Goal: Task Accomplishment & Management: Complete application form

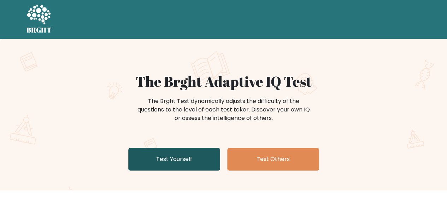
click at [149, 157] on link "Test Yourself" at bounding box center [174, 159] width 92 height 23
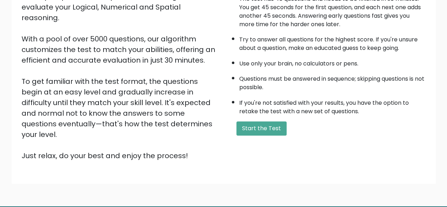
scroll to position [100, 0]
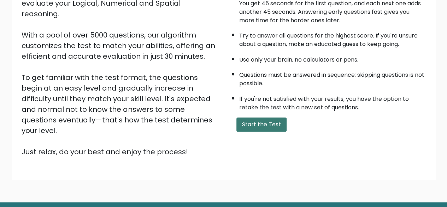
click at [266, 129] on button "Start the Test" at bounding box center [262, 124] width 50 height 14
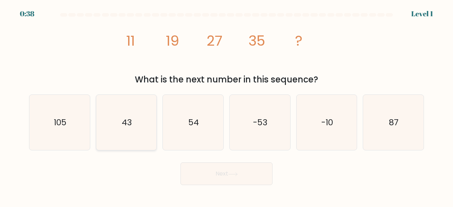
click at [104, 137] on icon "43" at bounding box center [127, 123] width 56 height 56
click at [226, 105] on input "b. 43" at bounding box center [226, 105] width 0 height 2
radio input "true"
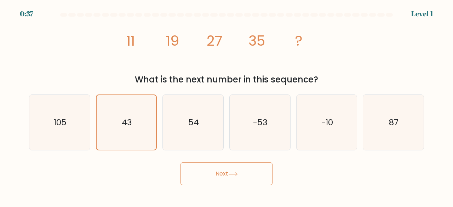
click at [200, 174] on button "Next" at bounding box center [226, 173] width 92 height 23
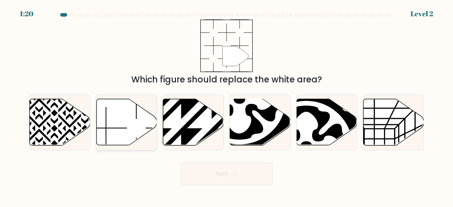
click at [131, 130] on icon at bounding box center [126, 122] width 60 height 46
click at [226, 105] on input "b." at bounding box center [226, 105] width 0 height 2
radio input "true"
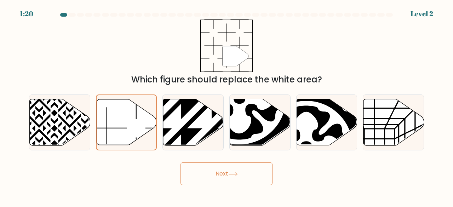
click at [213, 178] on button "Next" at bounding box center [226, 173] width 92 height 23
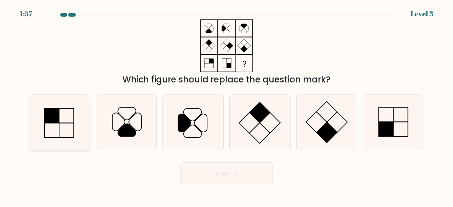
click at [63, 126] on icon at bounding box center [60, 123] width 56 height 56
click at [226, 105] on input "a." at bounding box center [226, 105] width 0 height 2
radio input "true"
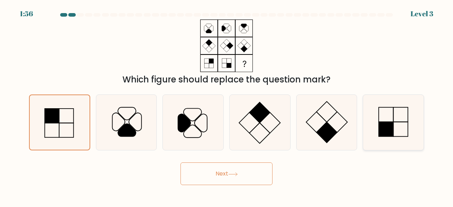
click at [398, 135] on icon at bounding box center [393, 123] width 56 height 56
click at [227, 105] on input "f." at bounding box center [226, 105] width 0 height 2
radio input "true"
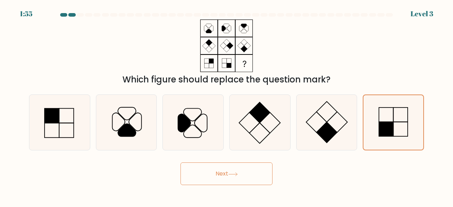
click at [192, 185] on body "1:55 Level 3" at bounding box center [226, 103] width 453 height 207
click at [192, 182] on button "Next" at bounding box center [226, 173] width 92 height 23
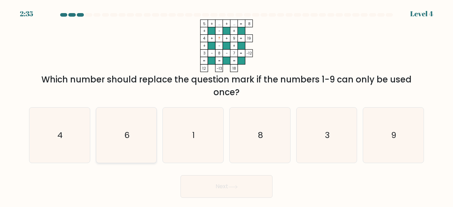
click at [151, 151] on icon "6" at bounding box center [127, 136] width 56 height 56
click at [226, 105] on input "b. 6" at bounding box center [226, 105] width 0 height 2
radio input "true"
click at [198, 191] on button "Next" at bounding box center [226, 186] width 92 height 23
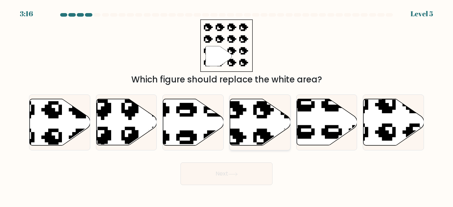
click at [252, 133] on icon at bounding box center [260, 122] width 60 height 46
click at [227, 105] on input "d." at bounding box center [226, 105] width 0 height 2
radio input "true"
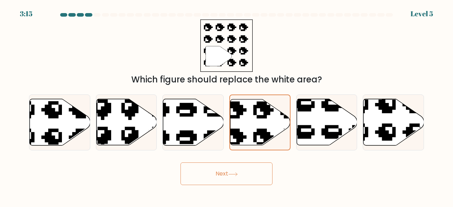
click at [207, 175] on button "Next" at bounding box center [226, 173] width 92 height 23
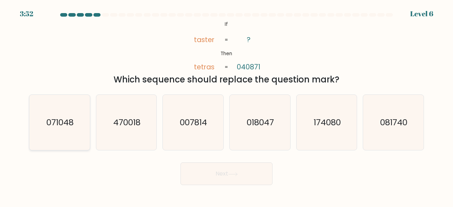
click at [64, 144] on icon "071048" at bounding box center [60, 123] width 56 height 56
click at [226, 105] on input "a. 071048" at bounding box center [226, 105] width 0 height 2
radio input "true"
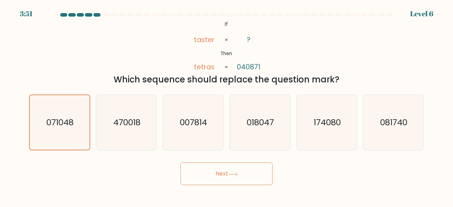
click at [208, 171] on button "Next" at bounding box center [226, 173] width 92 height 23
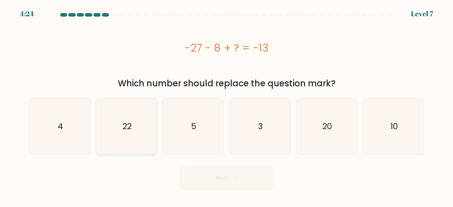
click at [135, 149] on icon "22" at bounding box center [127, 127] width 56 height 56
click at [226, 105] on input "b. 22" at bounding box center [226, 105] width 0 height 2
radio input "true"
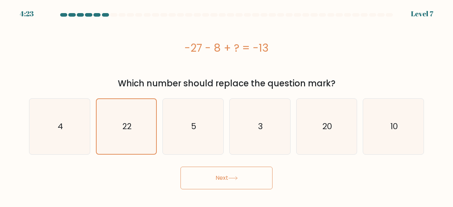
click at [203, 177] on button "Next" at bounding box center [226, 178] width 92 height 23
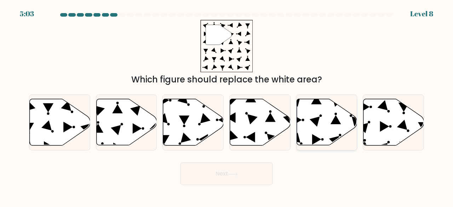
click at [317, 123] on icon at bounding box center [314, 122] width 10 height 10
click at [227, 105] on input "e." at bounding box center [226, 105] width 0 height 2
radio input "true"
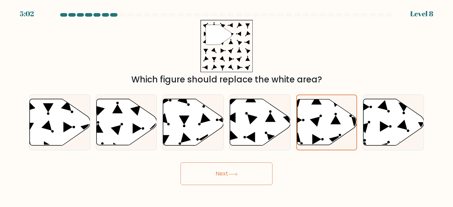
click at [214, 178] on button "Next" at bounding box center [226, 173] width 92 height 23
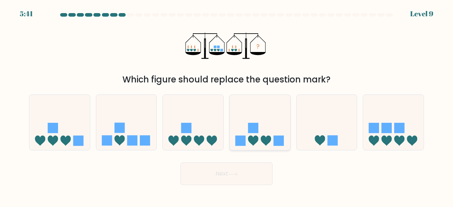
click at [249, 146] on icon at bounding box center [260, 122] width 60 height 50
click at [227, 105] on input "d." at bounding box center [226, 105] width 0 height 2
radio input "true"
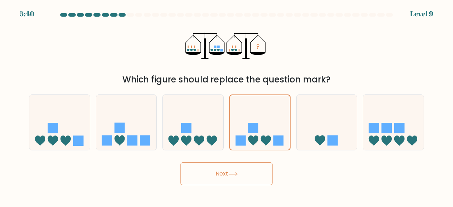
click at [221, 167] on button "Next" at bounding box center [226, 173] width 92 height 23
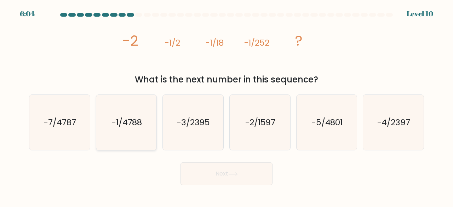
click at [124, 122] on text "-1/4788" at bounding box center [127, 122] width 30 height 12
click at [226, 105] on input "b. -1/4788" at bounding box center [226, 105] width 0 height 2
radio input "true"
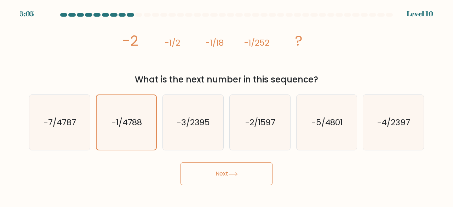
click at [203, 174] on button "Next" at bounding box center [226, 173] width 92 height 23
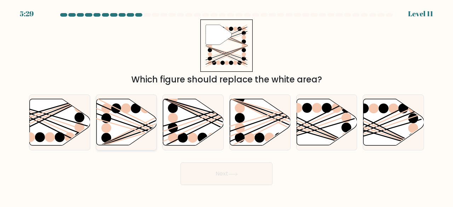
click at [124, 123] on line at bounding box center [144, 130] width 97 height 33
click at [226, 105] on input "b." at bounding box center [226, 105] width 0 height 2
radio input "true"
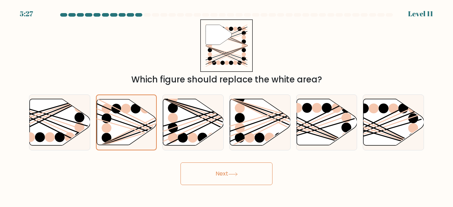
click at [201, 171] on button "Next" at bounding box center [226, 173] width 92 height 23
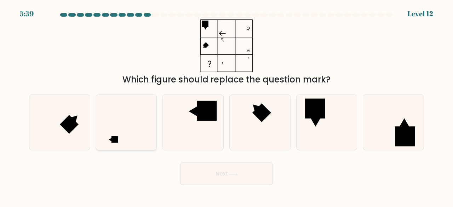
click at [141, 128] on icon at bounding box center [127, 123] width 56 height 56
click at [226, 105] on input "b." at bounding box center [226, 105] width 0 height 2
radio input "true"
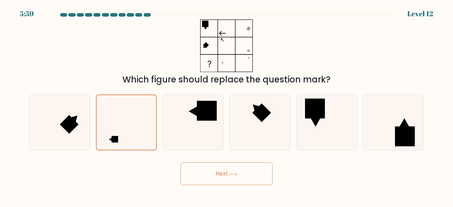
click at [202, 171] on button "Next" at bounding box center [226, 173] width 92 height 23
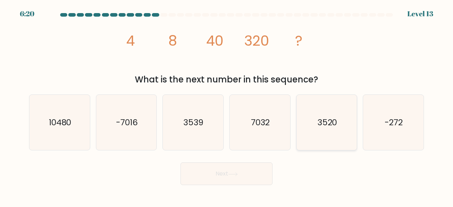
click at [315, 140] on icon "3520" at bounding box center [327, 123] width 56 height 56
click at [227, 105] on input "e. 3520" at bounding box center [226, 105] width 0 height 2
radio input "true"
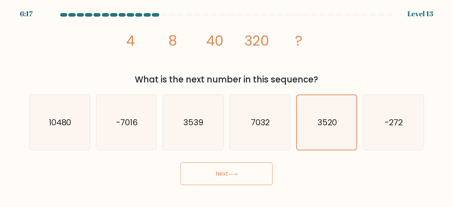
click at [215, 177] on button "Next" at bounding box center [226, 173] width 92 height 23
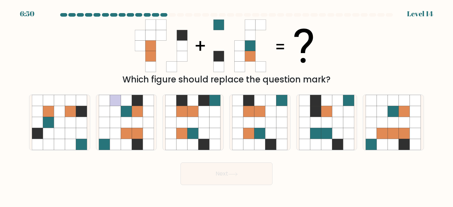
click at [188, 87] on form at bounding box center [226, 99] width 453 height 172
click at [266, 136] on icon at bounding box center [270, 133] width 11 height 11
click at [227, 105] on input "d." at bounding box center [226, 105] width 0 height 2
radio input "true"
click at [236, 176] on icon at bounding box center [233, 174] width 10 height 4
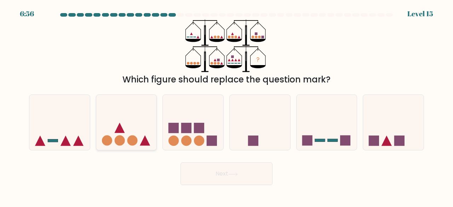
click at [116, 122] on icon at bounding box center [126, 122] width 60 height 50
click at [226, 105] on input "b." at bounding box center [226, 105] width 0 height 2
radio input "true"
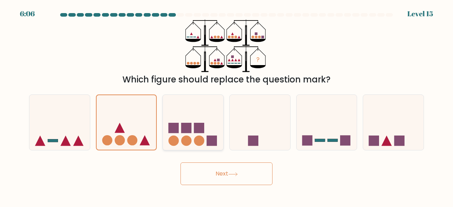
click at [191, 125] on rect at bounding box center [186, 128] width 10 height 10
click at [226, 105] on input "c." at bounding box center [226, 105] width 0 height 2
radio input "true"
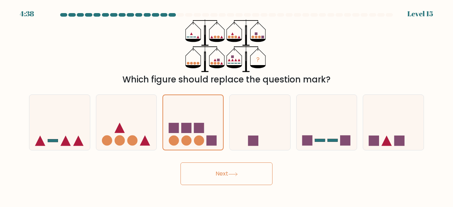
click at [202, 169] on button "Next" at bounding box center [226, 173] width 92 height 23
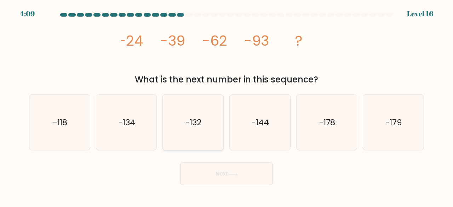
click at [188, 128] on text "-132" at bounding box center [193, 122] width 16 height 12
click at [226, 105] on input "c. -132" at bounding box center [226, 105] width 0 height 2
radio input "true"
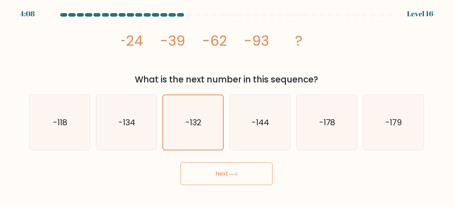
click at [200, 164] on button "Next" at bounding box center [226, 173] width 92 height 23
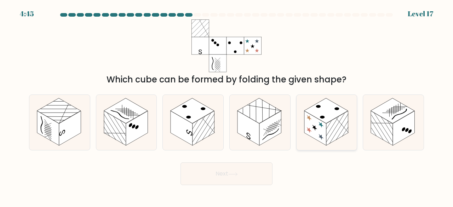
click at [336, 128] on rect at bounding box center [337, 128] width 22 height 35
click at [227, 105] on input "e." at bounding box center [226, 105] width 0 height 2
radio input "true"
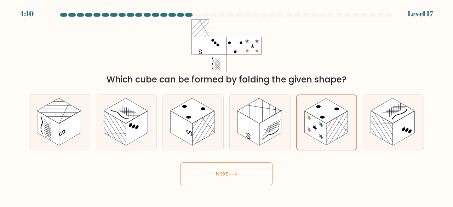
click at [220, 177] on button "Next" at bounding box center [226, 173] width 92 height 23
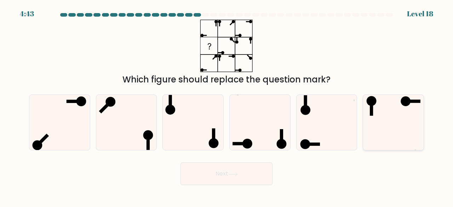
click at [373, 133] on icon at bounding box center [393, 123] width 56 height 56
click at [227, 105] on input "f." at bounding box center [226, 105] width 0 height 2
radio input "true"
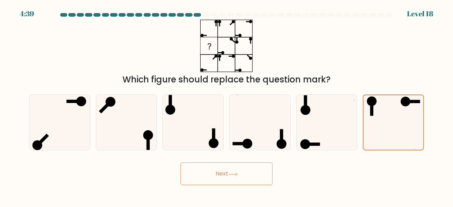
click at [205, 174] on button "Next" at bounding box center [226, 173] width 92 height 23
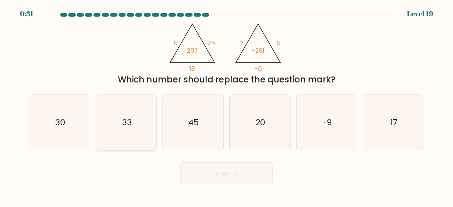
click at [126, 124] on text "33" at bounding box center [127, 122] width 10 height 12
click at [226, 105] on input "b. 33" at bounding box center [226, 105] width 0 height 2
radio input "true"
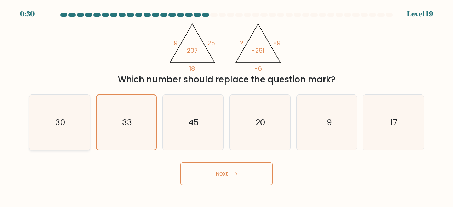
click at [76, 128] on icon "30" at bounding box center [60, 123] width 56 height 56
click at [226, 105] on input "a. 30" at bounding box center [226, 105] width 0 height 2
radio input "true"
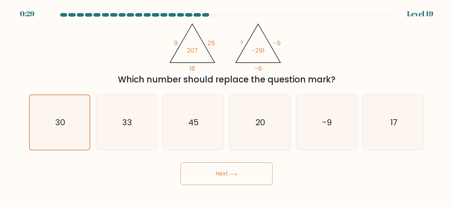
click at [211, 174] on button "Next" at bounding box center [226, 173] width 92 height 23
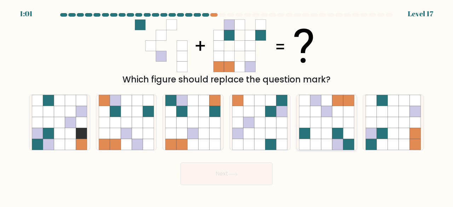
click at [334, 132] on icon at bounding box center [337, 133] width 11 height 11
click at [227, 105] on input "e." at bounding box center [226, 105] width 0 height 2
radio input "true"
click at [240, 173] on button "Next" at bounding box center [226, 173] width 92 height 23
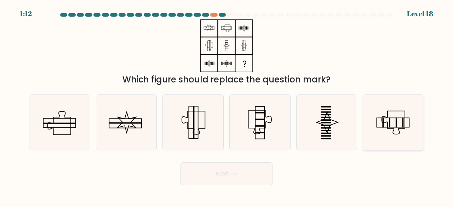
click at [395, 138] on icon at bounding box center [393, 123] width 56 height 56
click at [227, 105] on input "f." at bounding box center [226, 105] width 0 height 2
radio input "true"
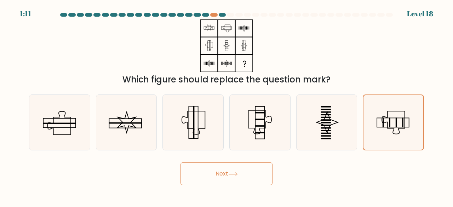
click at [191, 174] on button "Next" at bounding box center [226, 173] width 92 height 23
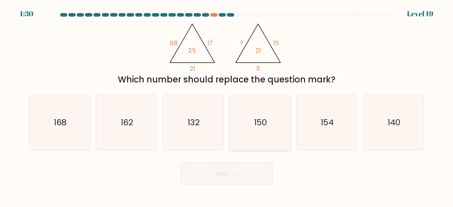
click at [234, 114] on icon "150" at bounding box center [260, 123] width 56 height 56
click at [227, 105] on input "d. 150" at bounding box center [226, 105] width 0 height 2
radio input "true"
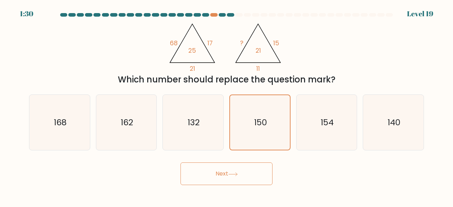
click at [201, 175] on button "Next" at bounding box center [226, 173] width 92 height 23
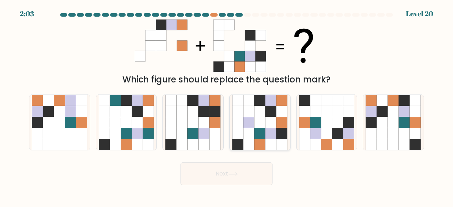
click at [269, 137] on icon at bounding box center [270, 133] width 11 height 11
click at [227, 105] on input "d." at bounding box center [226, 105] width 0 height 2
radio input "true"
click at [379, 135] on icon at bounding box center [382, 133] width 11 height 11
click at [227, 105] on input "f." at bounding box center [226, 105] width 0 height 2
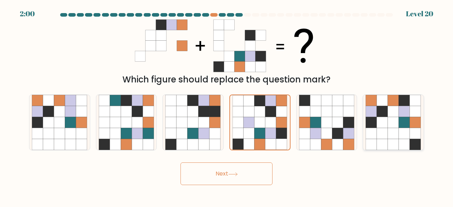
radio input "true"
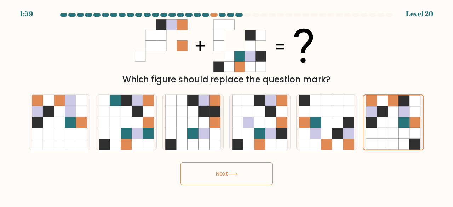
click at [238, 172] on icon at bounding box center [233, 174] width 10 height 4
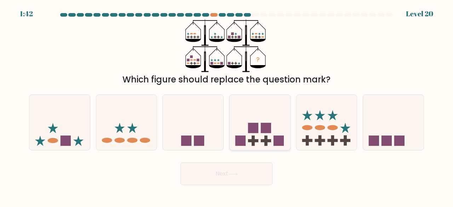
click at [262, 135] on icon at bounding box center [260, 122] width 60 height 50
click at [227, 105] on input "d." at bounding box center [226, 105] width 0 height 2
radio input "true"
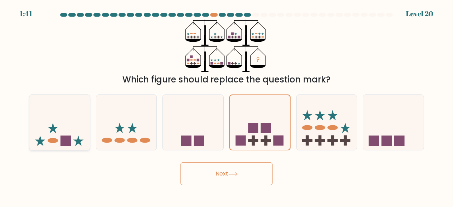
click at [57, 118] on icon at bounding box center [59, 122] width 60 height 50
click at [226, 105] on input "a." at bounding box center [226, 105] width 0 height 2
radio input "true"
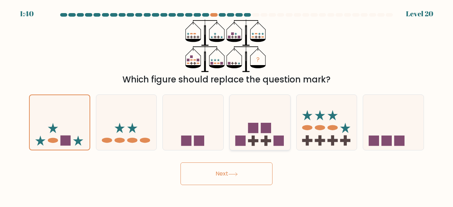
click at [251, 145] on icon at bounding box center [260, 122] width 60 height 50
click at [227, 105] on input "d." at bounding box center [226, 105] width 0 height 2
radio input "true"
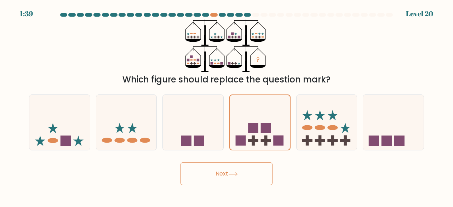
click at [214, 174] on button "Next" at bounding box center [226, 173] width 92 height 23
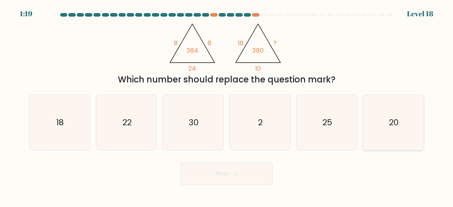
click at [419, 137] on icon "20" at bounding box center [393, 123] width 56 height 56
click at [227, 105] on input "f. 20" at bounding box center [226, 105] width 0 height 2
radio input "true"
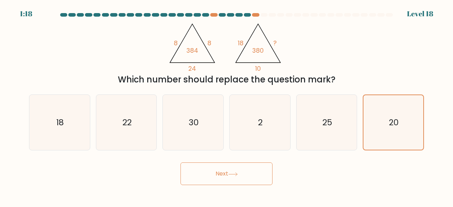
click at [211, 171] on button "Next" at bounding box center [226, 173] width 92 height 23
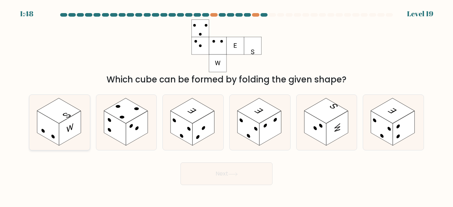
click at [68, 134] on rect at bounding box center [70, 128] width 22 height 35
click at [226, 105] on input "a." at bounding box center [226, 105] width 0 height 2
radio input "true"
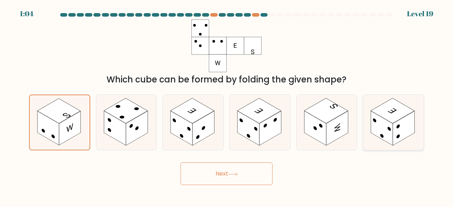
click at [390, 145] on icon at bounding box center [393, 123] width 60 height 56
click at [227, 105] on input "f." at bounding box center [226, 105] width 0 height 2
radio input "true"
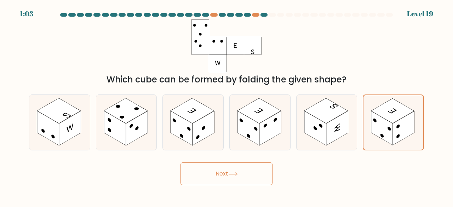
click at [215, 167] on button "Next" at bounding box center [226, 173] width 92 height 23
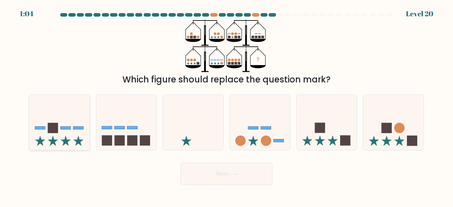
click at [58, 145] on icon at bounding box center [59, 122] width 60 height 50
click at [226, 105] on input "a." at bounding box center [226, 105] width 0 height 2
radio input "true"
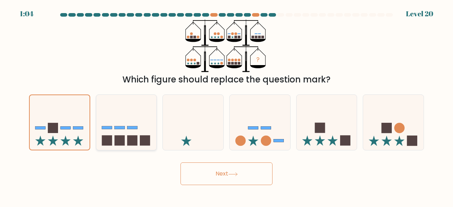
click at [139, 134] on icon at bounding box center [126, 122] width 60 height 50
click at [226, 105] on input "b." at bounding box center [226, 105] width 0 height 2
radio input "true"
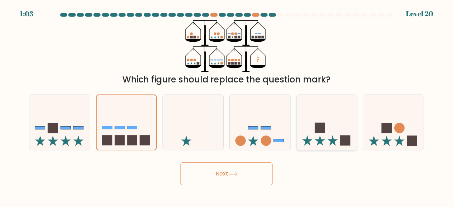
click at [313, 141] on icon at bounding box center [326, 122] width 60 height 50
click at [227, 105] on input "e." at bounding box center [226, 105] width 0 height 2
radio input "true"
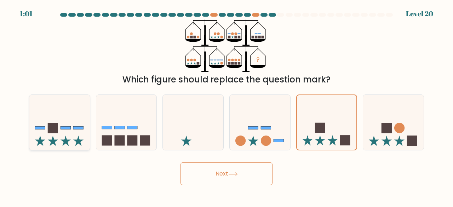
click at [82, 144] on icon at bounding box center [59, 122] width 60 height 50
click at [226, 105] on input "a." at bounding box center [226, 105] width 0 height 2
radio input "true"
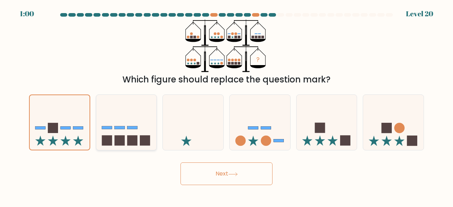
click at [129, 142] on rect at bounding box center [132, 140] width 10 height 10
click at [226, 105] on input "b." at bounding box center [226, 105] width 0 height 2
radio input "true"
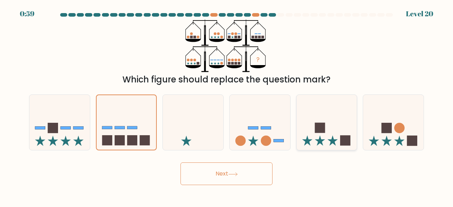
click at [322, 147] on icon at bounding box center [326, 122] width 60 height 50
click at [227, 105] on input "e." at bounding box center [226, 105] width 0 height 2
radio input "true"
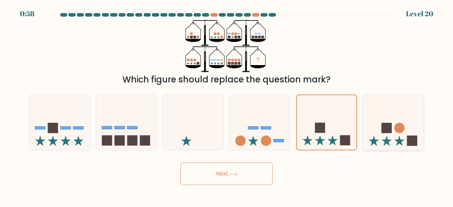
click at [363, 145] on icon at bounding box center [393, 122] width 60 height 50
click at [227, 105] on input "f." at bounding box center [226, 105] width 0 height 2
radio input "true"
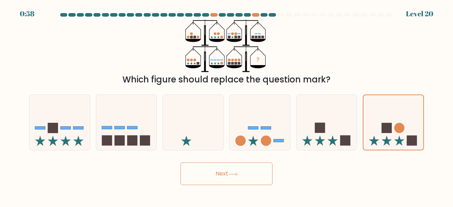
click at [216, 162] on button "Next" at bounding box center [226, 173] width 92 height 23
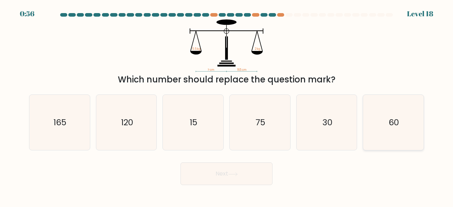
click at [379, 137] on icon "60" at bounding box center [393, 123] width 56 height 56
click at [227, 105] on input "f. 60" at bounding box center [226, 105] width 0 height 2
radio input "true"
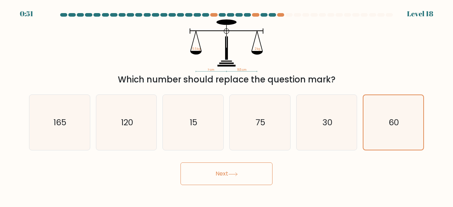
click at [191, 183] on button "Next" at bounding box center [226, 173] width 92 height 23
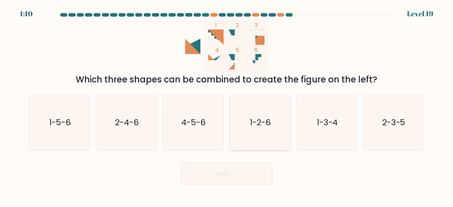
click at [263, 142] on icon "1-2-6" at bounding box center [260, 123] width 56 height 56
click at [227, 105] on input "d. 1-2-6" at bounding box center [226, 105] width 0 height 2
radio input "true"
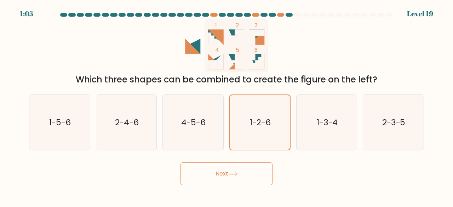
click at [203, 173] on button "Next" at bounding box center [226, 173] width 92 height 23
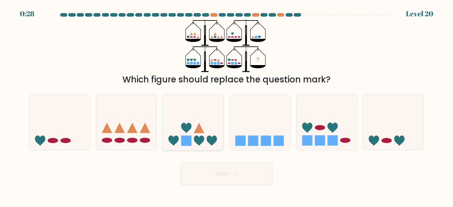
click at [193, 141] on icon at bounding box center [193, 122] width 60 height 50
click at [226, 105] on input "c." at bounding box center [226, 105] width 0 height 2
radio input "true"
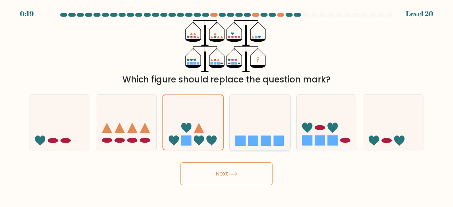
click at [244, 129] on icon at bounding box center [260, 122] width 60 height 50
click at [227, 105] on input "d." at bounding box center [226, 105] width 0 height 2
radio input "true"
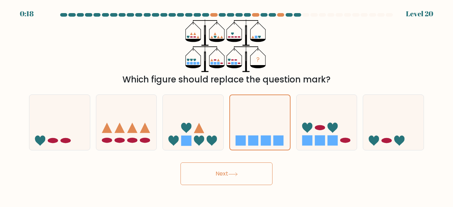
click at [204, 174] on button "Next" at bounding box center [226, 173] width 92 height 23
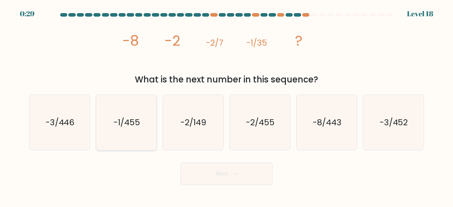
click at [127, 139] on icon "-1/455" at bounding box center [127, 123] width 56 height 56
click at [226, 105] on input "b. -1/455" at bounding box center [226, 105] width 0 height 2
radio input "true"
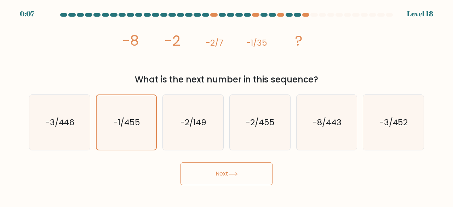
click at [213, 170] on button "Next" at bounding box center [226, 173] width 92 height 23
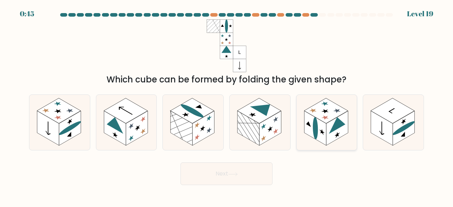
click at [343, 138] on icon at bounding box center [326, 123] width 60 height 56
click at [227, 105] on input "e." at bounding box center [226, 105] width 0 height 2
radio input "true"
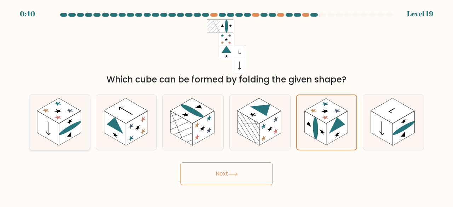
click at [54, 126] on rect at bounding box center [48, 128] width 22 height 35
click at [226, 105] on input "a." at bounding box center [226, 105] width 0 height 2
radio input "true"
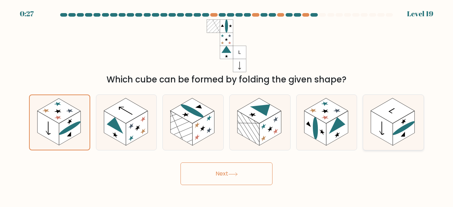
click at [386, 133] on rect at bounding box center [382, 128] width 22 height 35
click at [227, 105] on input "f." at bounding box center [226, 105] width 0 height 2
radio input "true"
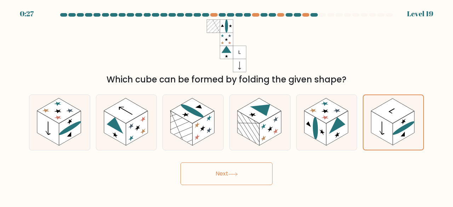
click at [226, 165] on button "Next" at bounding box center [226, 173] width 92 height 23
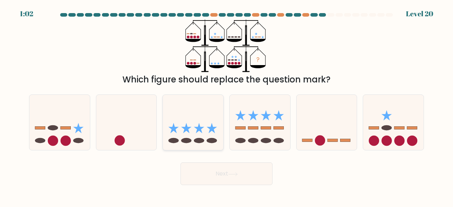
click at [188, 134] on icon at bounding box center [193, 122] width 60 height 50
click at [226, 105] on input "c." at bounding box center [226, 105] width 0 height 2
radio input "true"
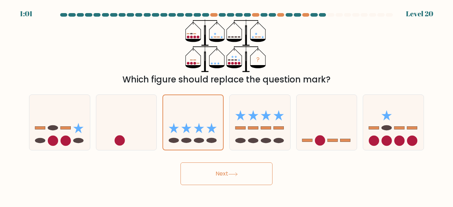
click at [204, 170] on button "Next" at bounding box center [226, 173] width 92 height 23
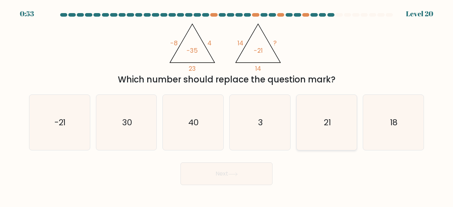
click at [310, 114] on icon "21" at bounding box center [327, 123] width 56 height 56
click at [227, 105] on input "e. 21" at bounding box center [226, 105] width 0 height 2
radio input "true"
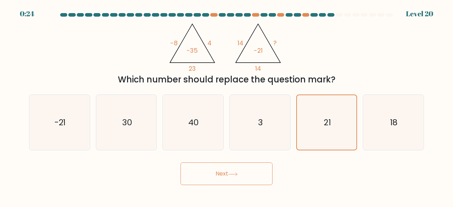
click at [216, 168] on button "Next" at bounding box center [226, 173] width 92 height 23
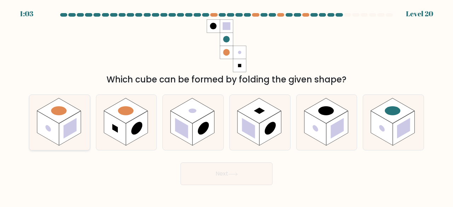
click at [71, 130] on rect at bounding box center [70, 128] width 13 height 21
click at [226, 105] on input "a." at bounding box center [226, 105] width 0 height 2
radio input "true"
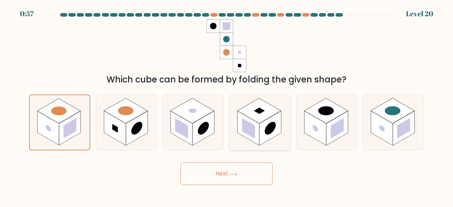
click at [257, 125] on rect at bounding box center [248, 128] width 22 height 35
click at [227, 105] on input "d." at bounding box center [226, 105] width 0 height 2
radio input "true"
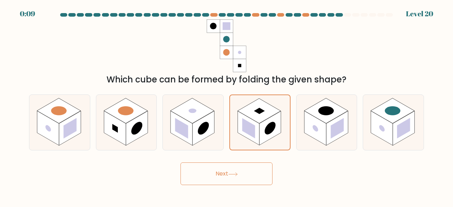
click at [219, 183] on button "Next" at bounding box center [226, 173] width 92 height 23
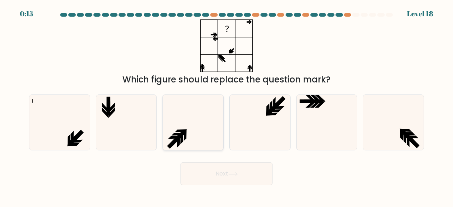
click at [192, 145] on icon at bounding box center [193, 123] width 56 height 56
click at [226, 105] on input "c." at bounding box center [226, 105] width 0 height 2
radio input "true"
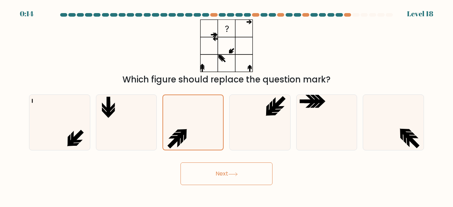
click at [201, 174] on button "Next" at bounding box center [226, 173] width 92 height 23
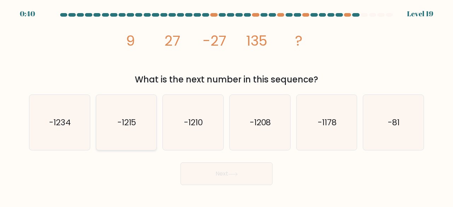
click at [132, 132] on icon "-1215" at bounding box center [127, 123] width 56 height 56
click at [226, 105] on input "b. -1215" at bounding box center [226, 105] width 0 height 2
radio input "true"
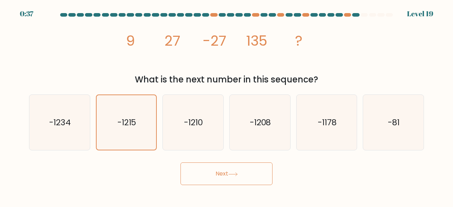
click at [201, 170] on button "Next" at bounding box center [226, 173] width 92 height 23
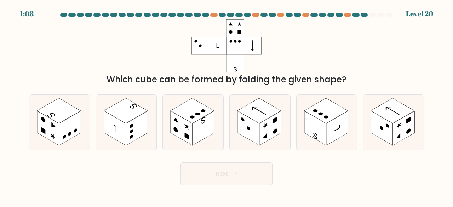
click at [27, 135] on div "a." at bounding box center [59, 122] width 67 height 56
click at [40, 134] on rect at bounding box center [48, 128] width 22 height 35
click at [226, 105] on input "a." at bounding box center [226, 105] width 0 height 2
radio input "true"
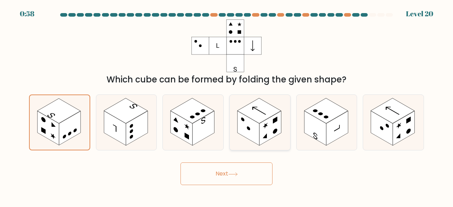
click at [248, 134] on rect at bounding box center [248, 128] width 22 height 35
click at [227, 105] on input "d." at bounding box center [226, 105] width 0 height 2
radio input "true"
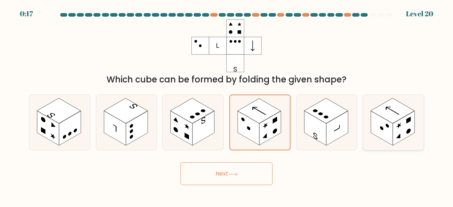
click at [401, 121] on rect at bounding box center [404, 128] width 22 height 35
click at [227, 105] on input "f." at bounding box center [226, 105] width 0 height 2
radio input "true"
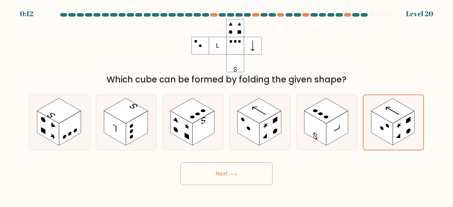
click at [210, 182] on button "Next" at bounding box center [226, 173] width 92 height 23
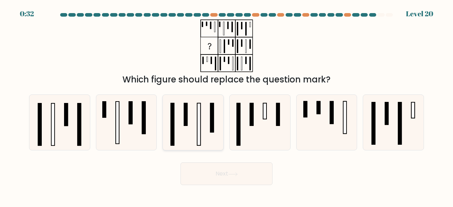
click at [201, 117] on icon at bounding box center [193, 123] width 56 height 56
click at [226, 105] on input "c." at bounding box center [226, 105] width 0 height 2
radio input "true"
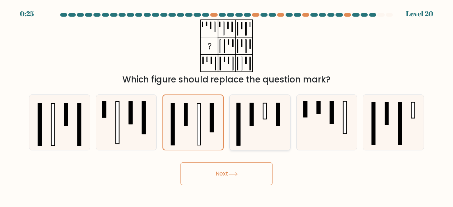
click at [256, 127] on icon at bounding box center [260, 123] width 56 height 56
click at [227, 105] on input "d." at bounding box center [226, 105] width 0 height 2
radio input "true"
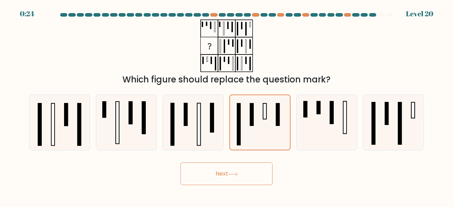
click at [236, 174] on icon at bounding box center [232, 174] width 8 height 3
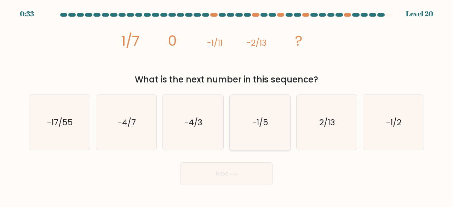
click at [265, 128] on icon "-1/5" at bounding box center [260, 123] width 56 height 56
click at [227, 105] on input "d. -1/5" at bounding box center [226, 105] width 0 height 2
radio input "true"
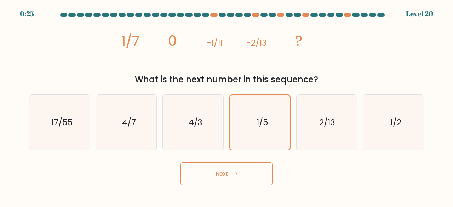
click at [207, 171] on button "Next" at bounding box center [226, 173] width 92 height 23
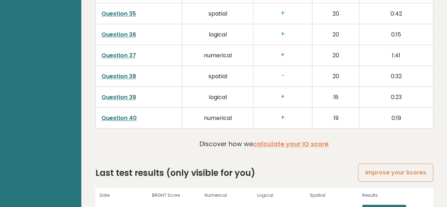
scroll to position [1835, 0]
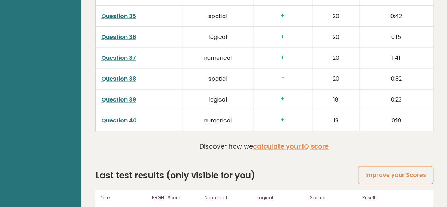
click at [368, 207] on link "View results" at bounding box center [384, 211] width 44 height 9
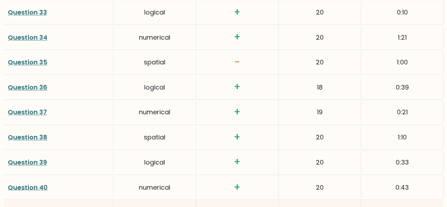
scroll to position [1819, 0]
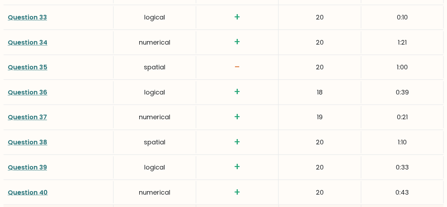
click at [36, 188] on link "Question 40" at bounding box center [28, 191] width 40 height 9
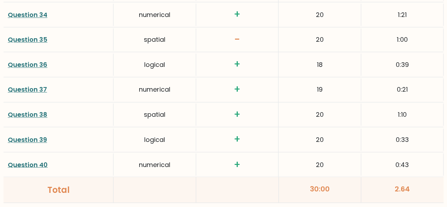
scroll to position [1847, 0]
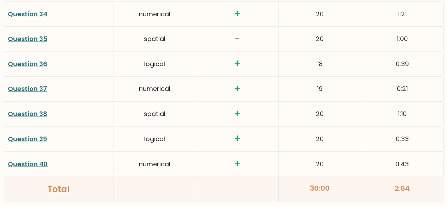
click at [36, 136] on link "Question 39" at bounding box center [27, 138] width 39 height 9
click at [35, 34] on link "Question 35" at bounding box center [28, 38] width 40 height 9
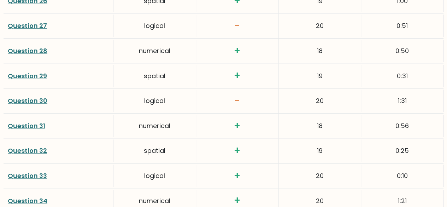
scroll to position [1654, 0]
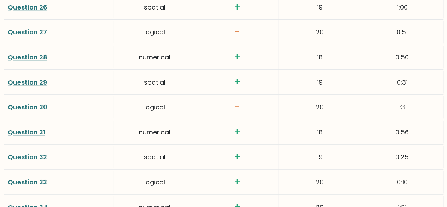
click at [19, 107] on link "Question 30" at bounding box center [28, 107] width 40 height 9
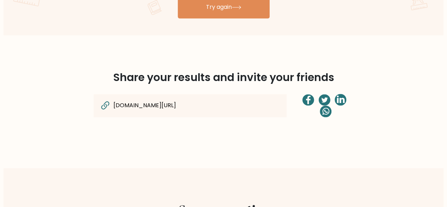
scroll to position [504, 0]
click at [191, 103] on input "[DOMAIN_NAME][URL]" at bounding box center [176, 104] width 127 height 9
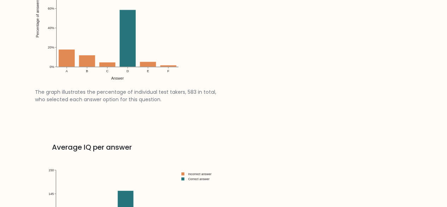
scroll to position [971, 0]
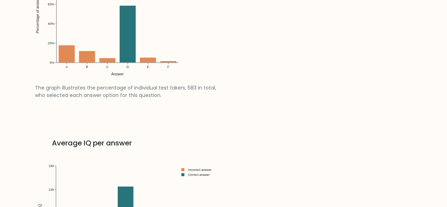
click at [142, 65] on img at bounding box center [129, 16] width 189 height 135
click at [128, 56] on img at bounding box center [129, 16] width 189 height 135
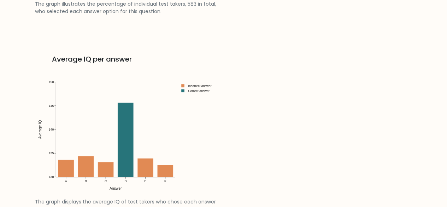
scroll to position [1055, 0]
click at [155, 153] on img at bounding box center [127, 132] width 185 height 132
click at [128, 183] on img at bounding box center [127, 132] width 185 height 132
click at [122, 182] on img at bounding box center [127, 132] width 185 height 132
click at [120, 184] on img at bounding box center [127, 132] width 185 height 132
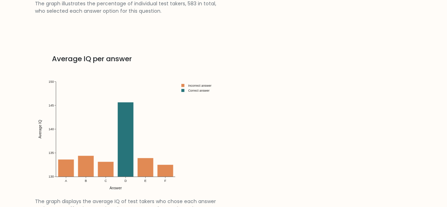
click at [115, 188] on img at bounding box center [127, 132] width 185 height 132
click at [148, 184] on img at bounding box center [127, 132] width 185 height 132
click at [172, 181] on img at bounding box center [127, 132] width 185 height 132
click at [111, 181] on img at bounding box center [127, 132] width 185 height 132
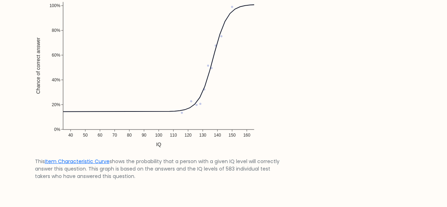
scroll to position [599, 0]
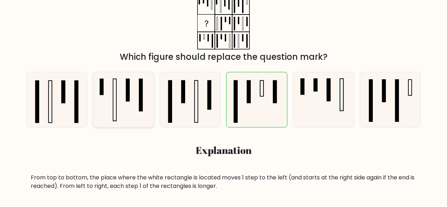
scroll to position [132, 0]
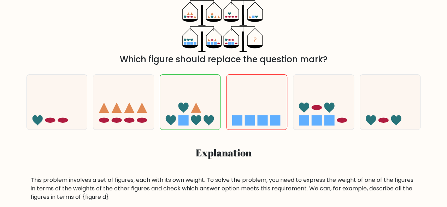
scroll to position [119, 0]
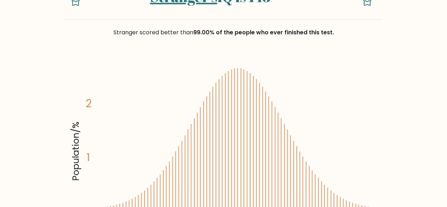
scroll to position [51, 0]
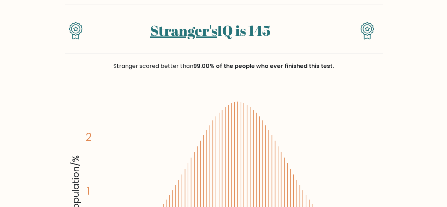
click at [363, 29] on icon at bounding box center [367, 29] width 8 height 8
click at [179, 22] on link "Stranger's" at bounding box center [183, 30] width 67 height 19
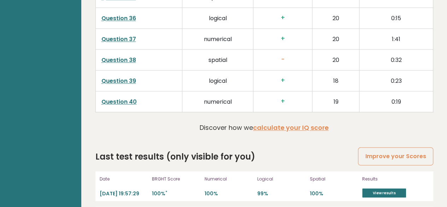
scroll to position [1852, 0]
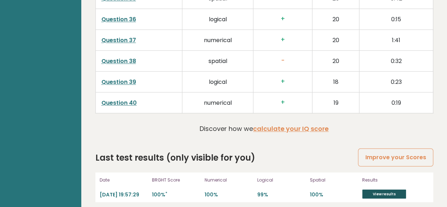
click at [373, 189] on link "View results" at bounding box center [384, 193] width 44 height 9
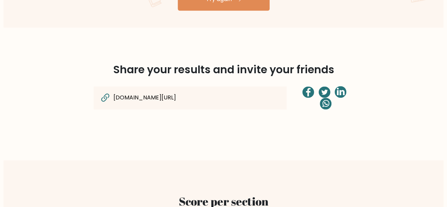
scroll to position [512, 0]
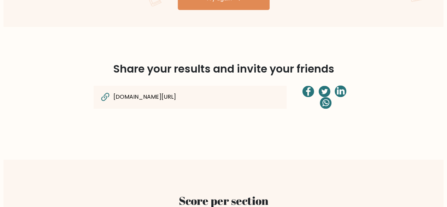
click at [106, 96] on icon at bounding box center [104, 98] width 6 height 6
click at [138, 131] on div "Share your results and invite your friends brght.org/view/YFZoLuSBwxie2YQ8/?utm…" at bounding box center [223, 93] width 403 height 99
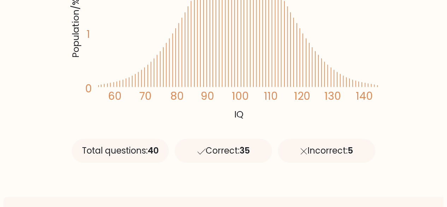
scroll to position [0, 0]
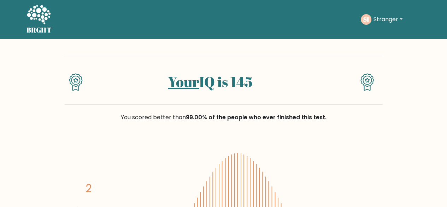
click at [281, 69] on div "Your IQ is 145" at bounding box center [224, 80] width 318 height 49
click at [176, 80] on link "Your" at bounding box center [183, 81] width 31 height 19
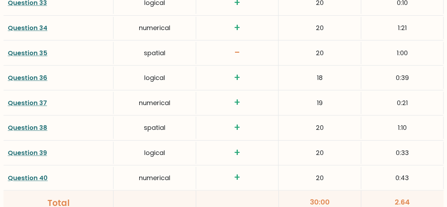
scroll to position [1819, 0]
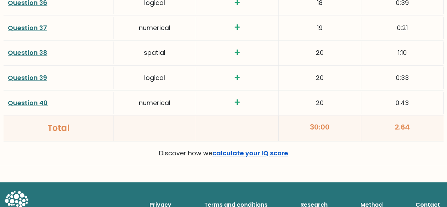
click at [261, 149] on link "calculate your IQ score" at bounding box center [251, 153] width 76 height 9
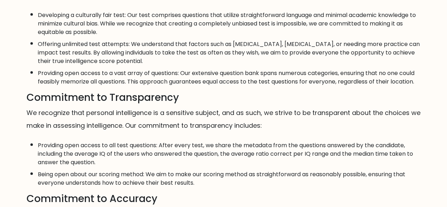
scroll to position [2, 0]
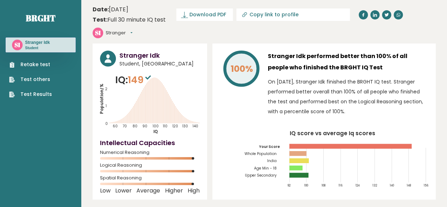
click at [276, 77] on p "On [DATE], Stranger Idk finished the BRGHT IQ test. Stranger performed better o…" at bounding box center [348, 97] width 161 height 40
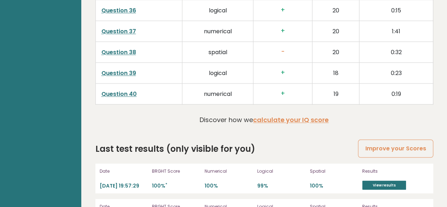
scroll to position [1861, 0]
click at [386, 181] on link "View results" at bounding box center [384, 185] width 44 height 9
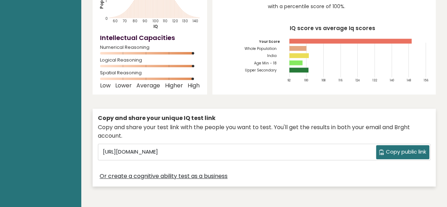
scroll to position [85, 0]
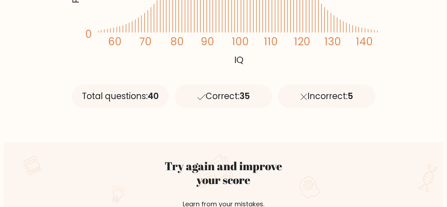
scroll to position [111, 0]
